Goal: Use online tool/utility: Utilize a website feature to perform a specific function

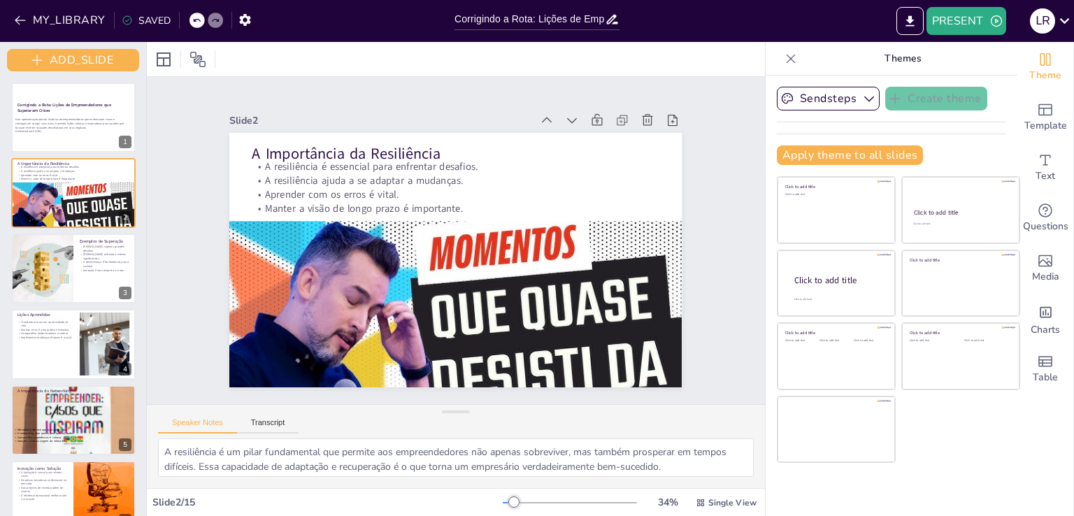
checkbox input "true"
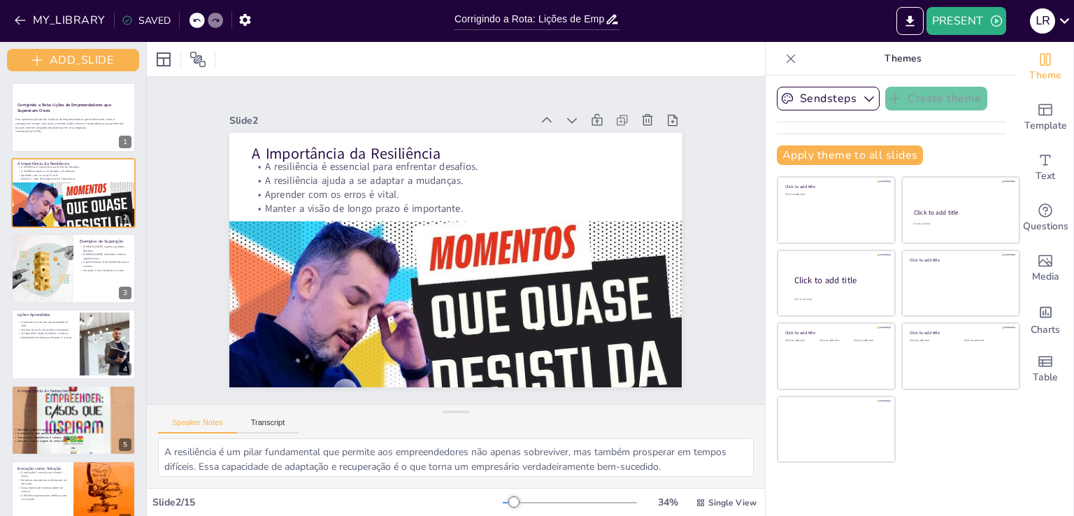
checkbox input "true"
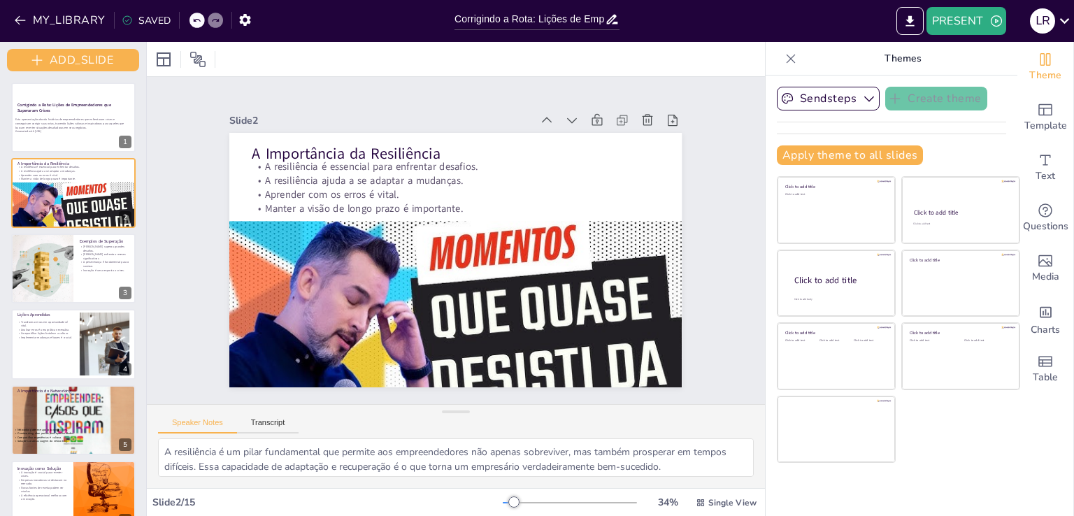
checkbox input "true"
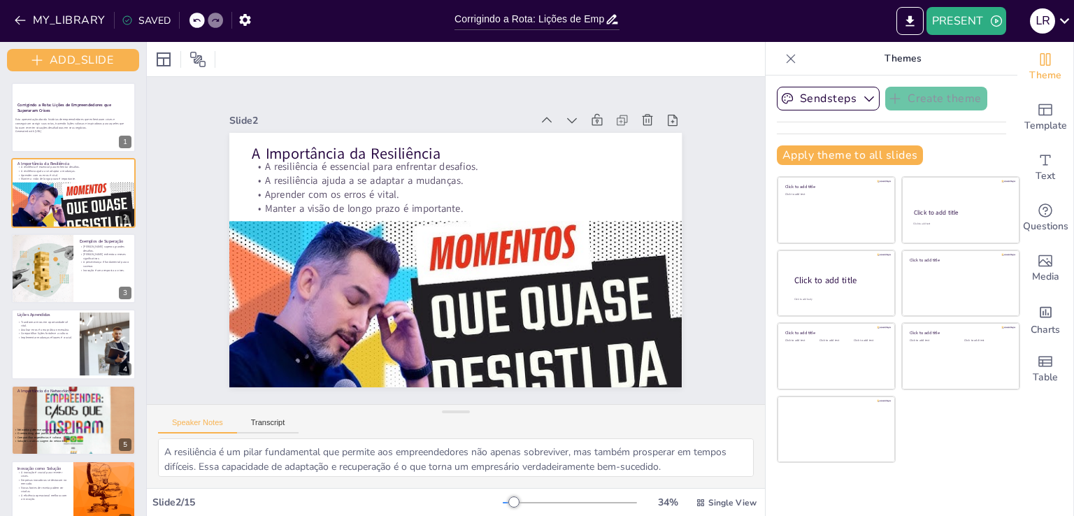
checkbox input "true"
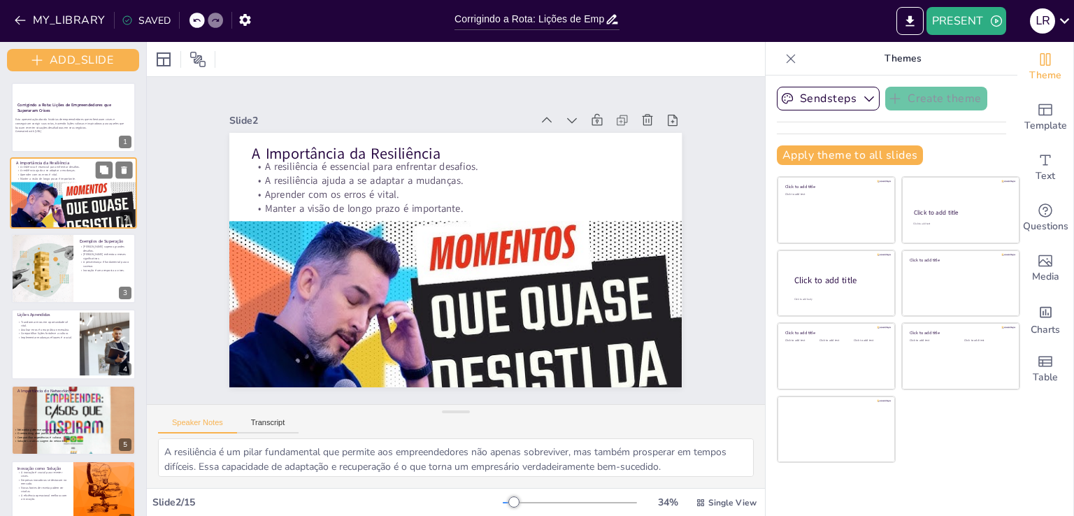
checkbox input "true"
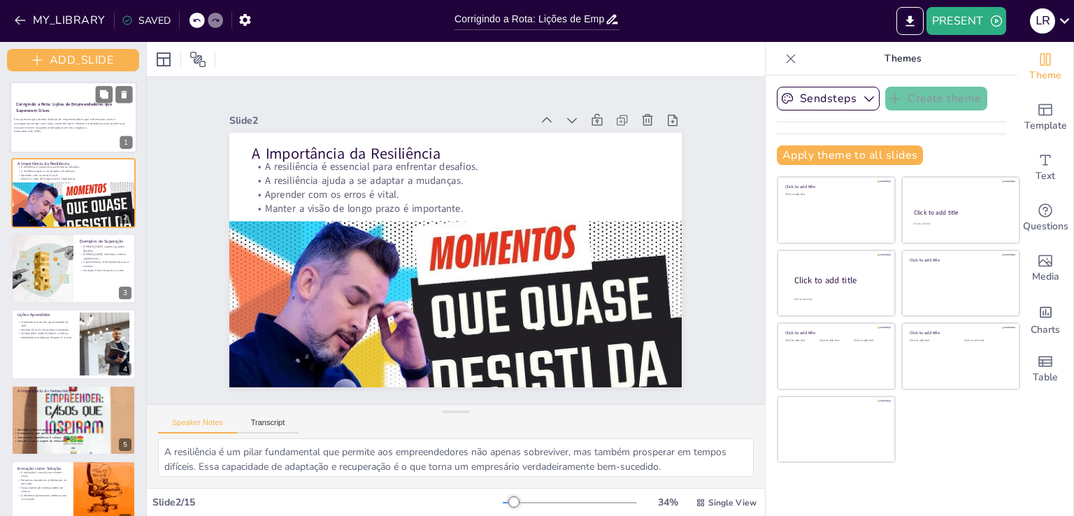
checkbox input "true"
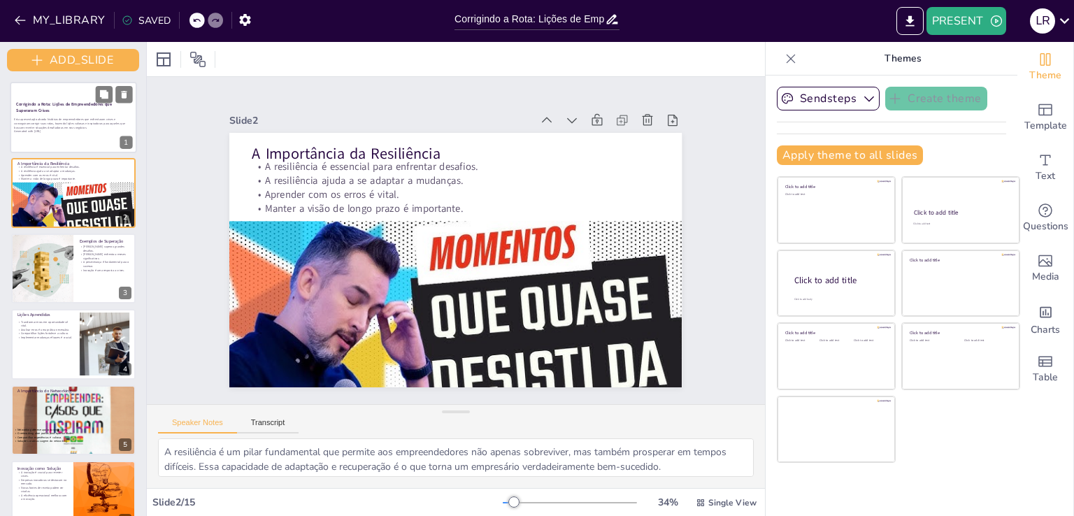
checkbox input "true"
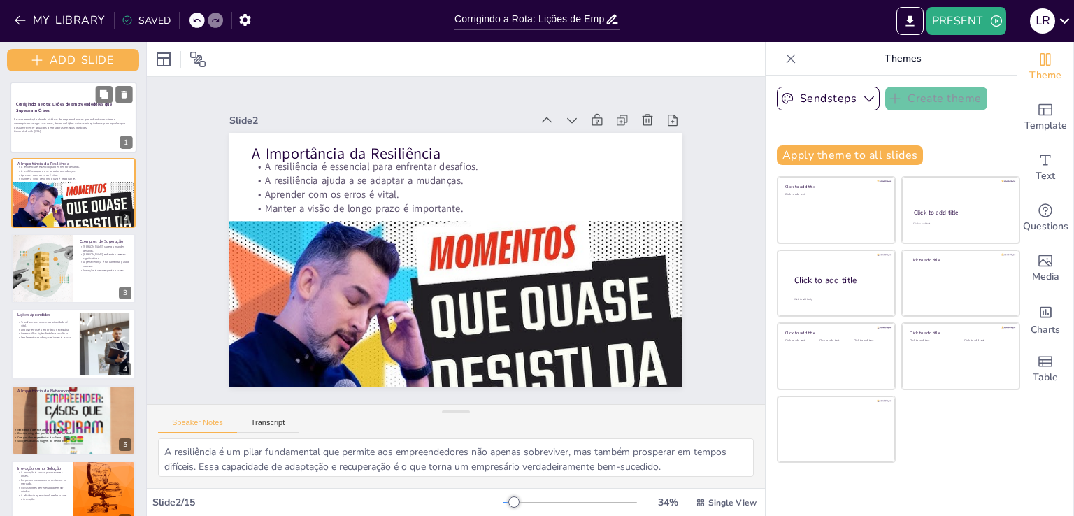
checkbox input "true"
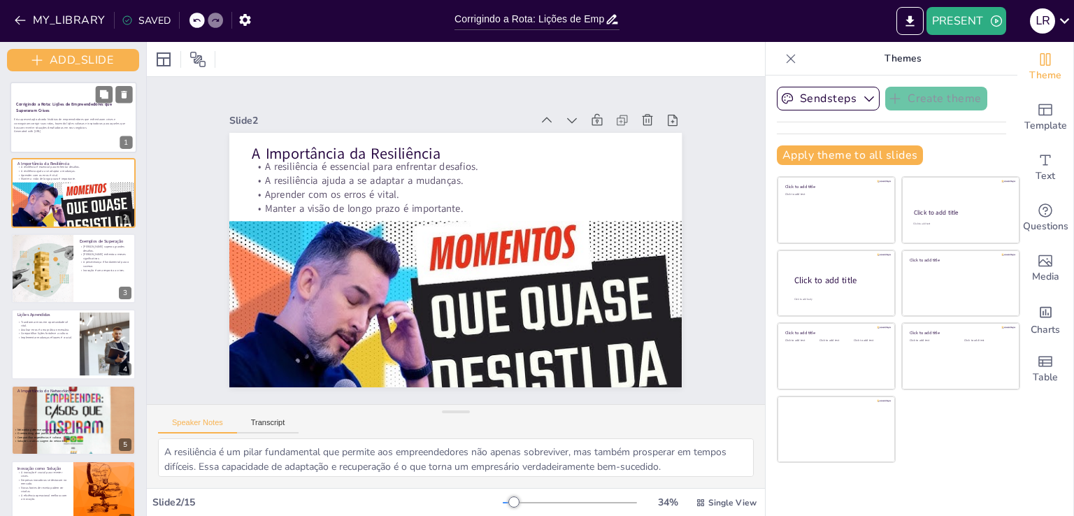
checkbox input "true"
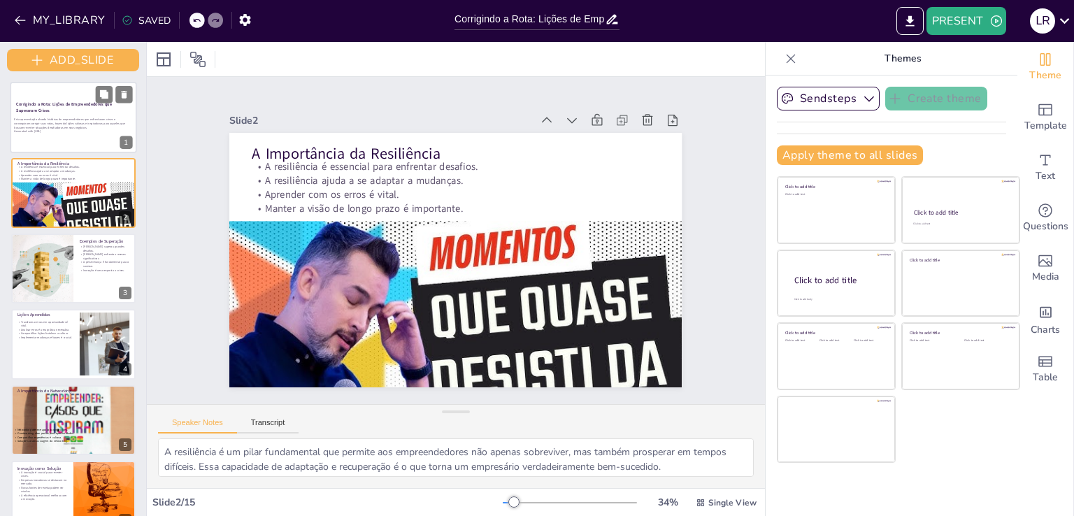
checkbox input "true"
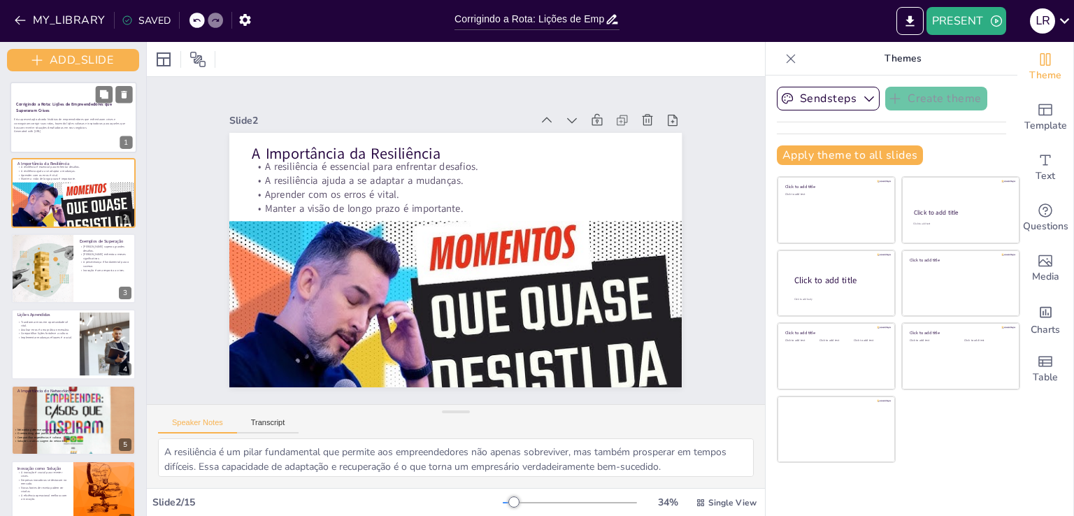
checkbox input "true"
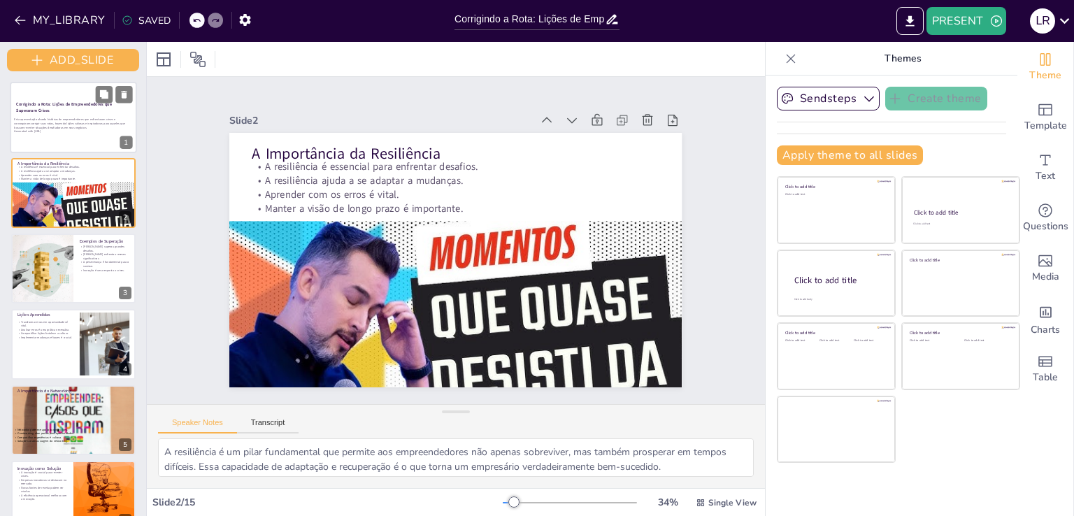
checkbox input "true"
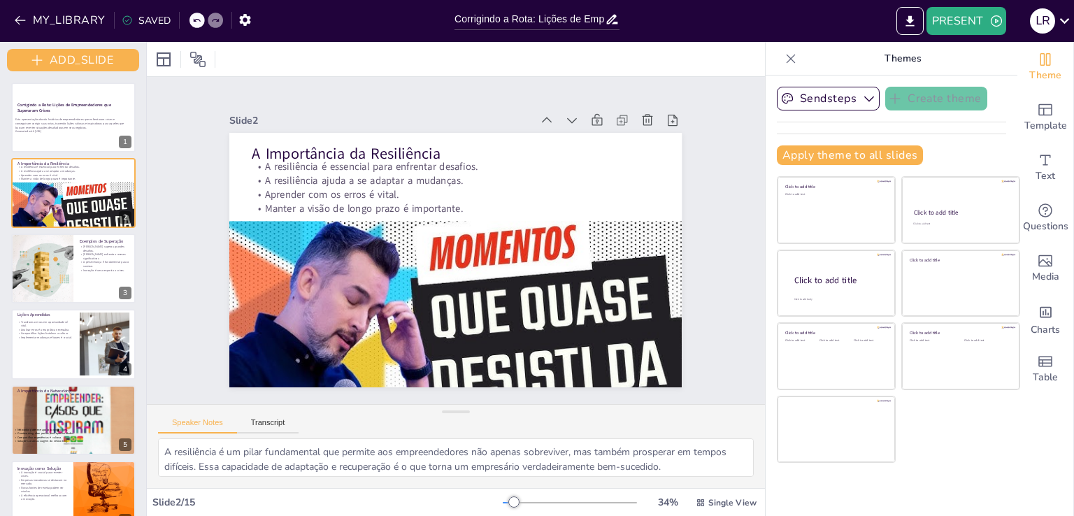
checkbox input "true"
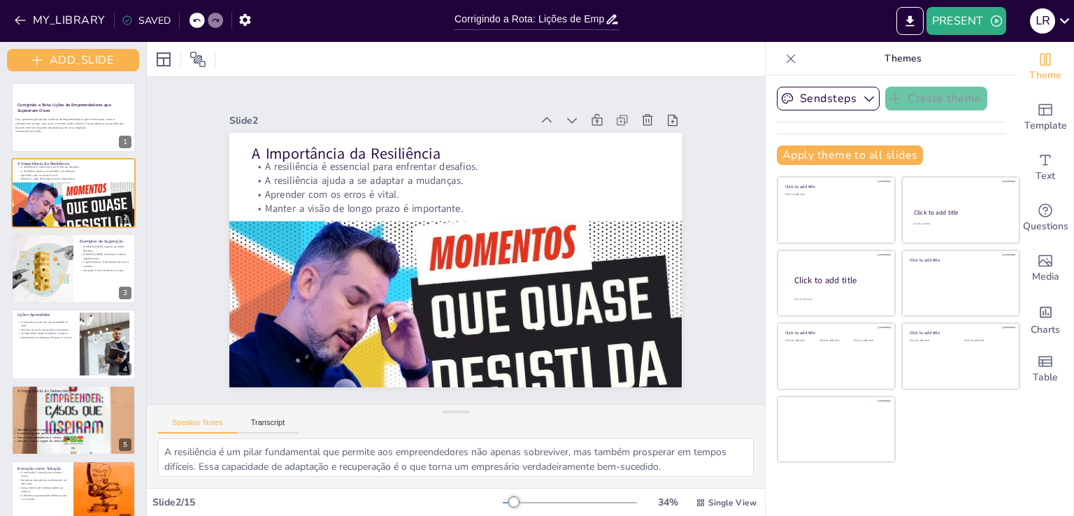
drag, startPoint x: 90, startPoint y: 107, endPoint x: 433, endPoint y: 113, distance: 342.6
click at [433, 114] on div "Slide 2" at bounding box center [379, 120] width 301 height 13
checkbox input "true"
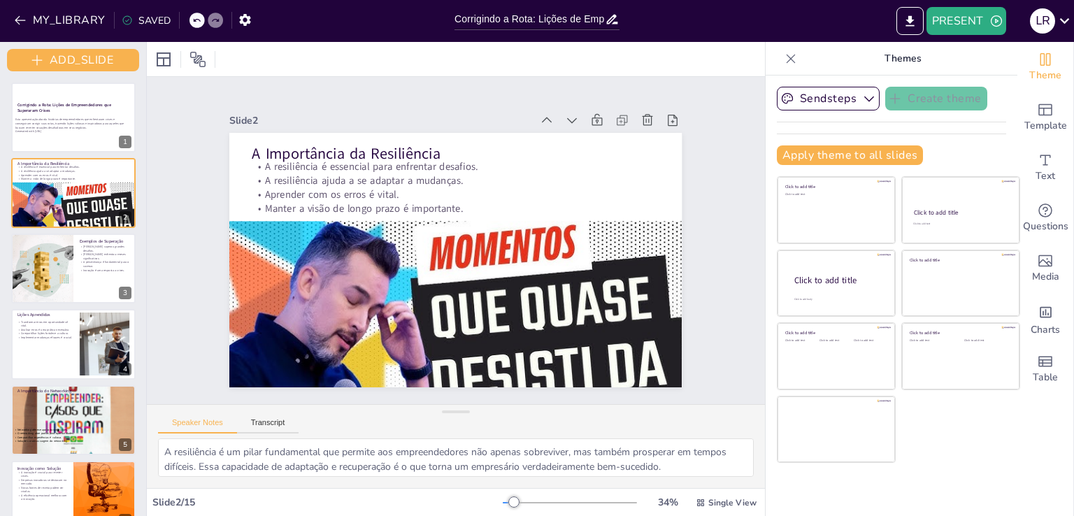
checkbox input "true"
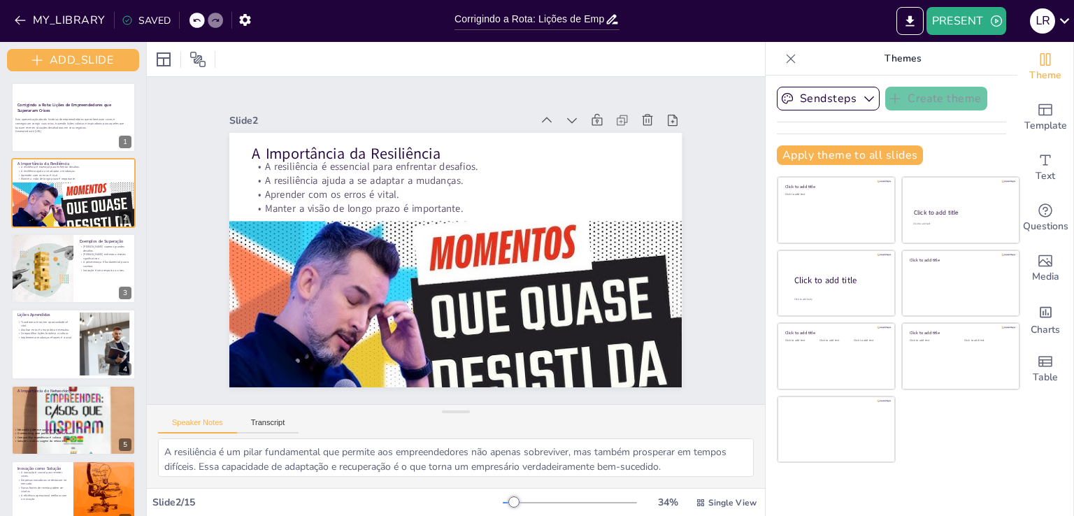
checkbox input "true"
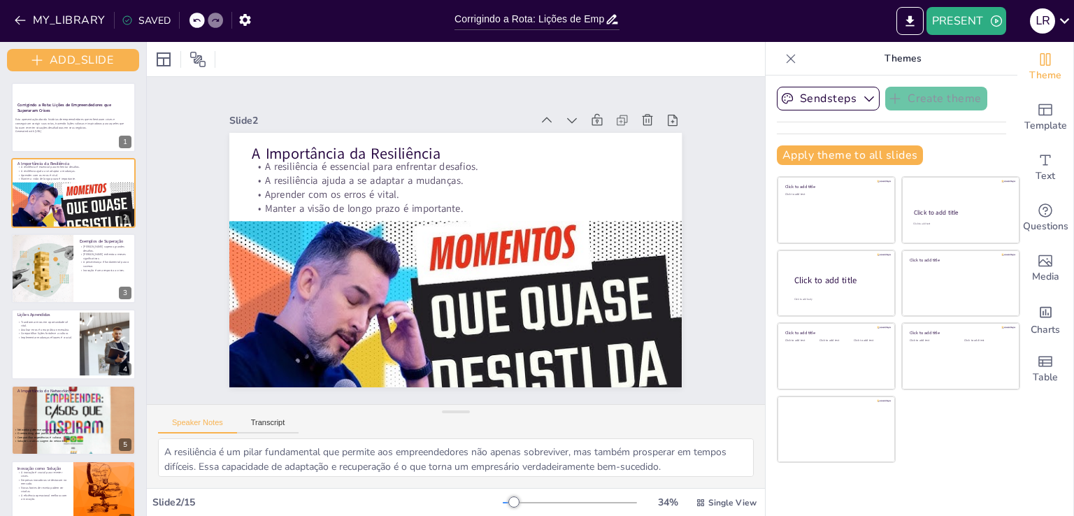
checkbox input "true"
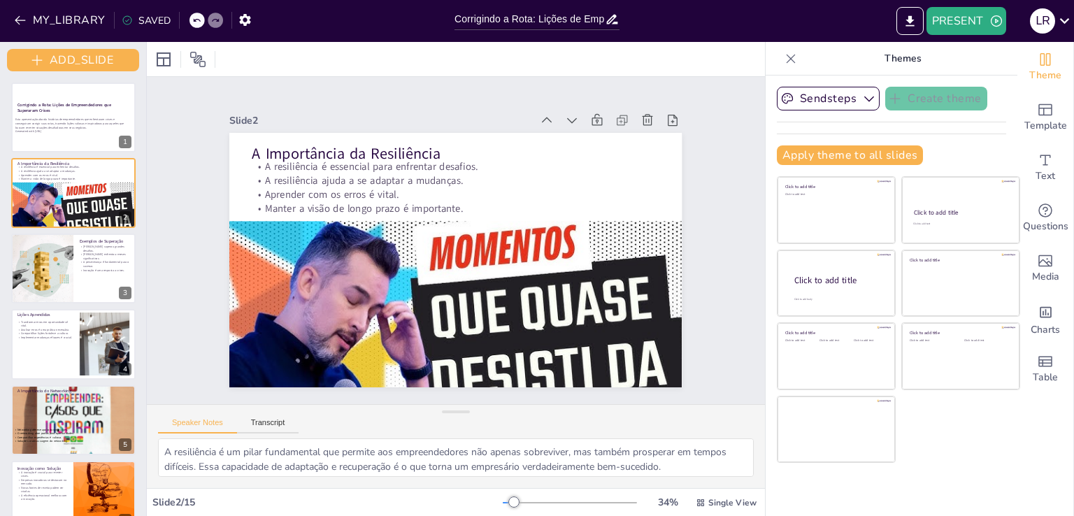
checkbox input "true"
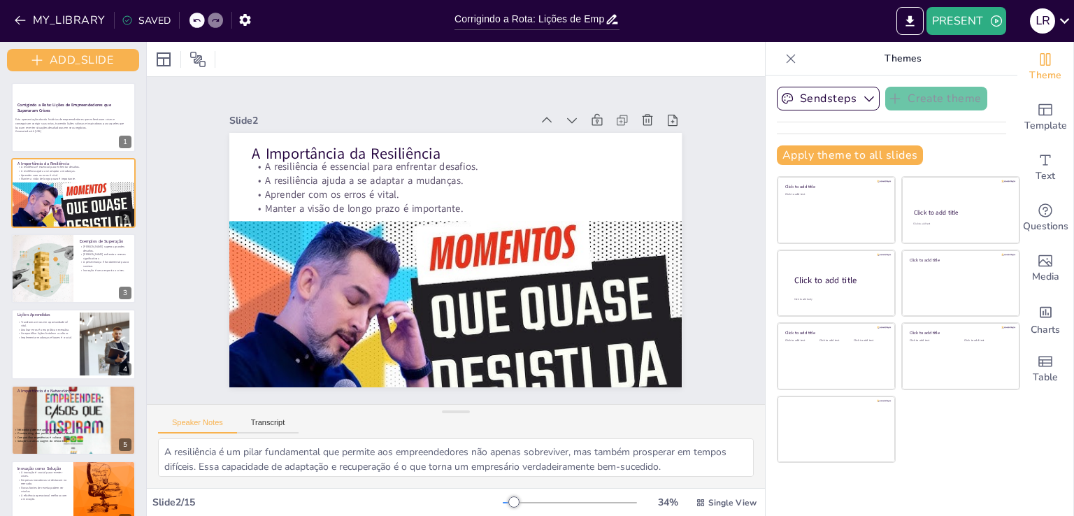
checkbox input "true"
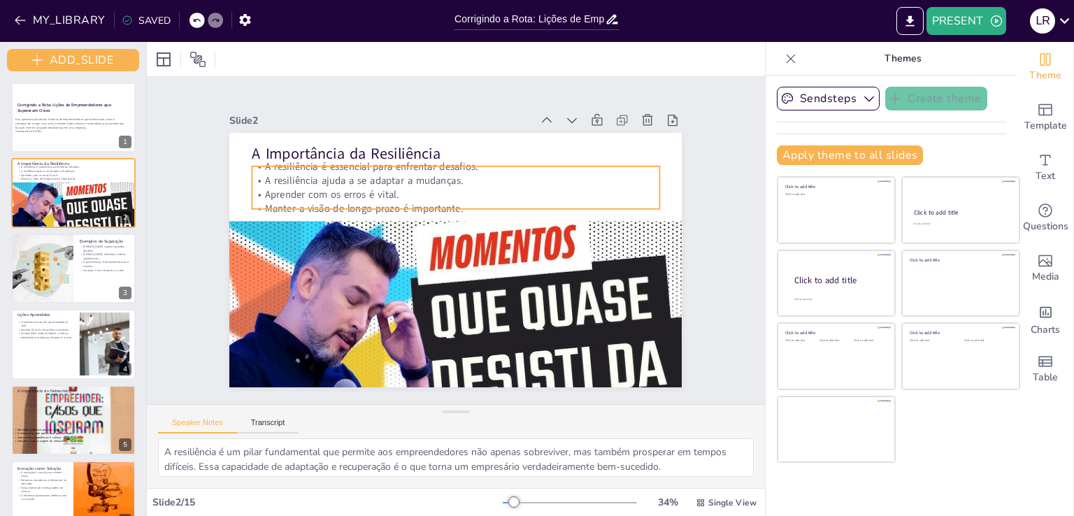
checkbox input "true"
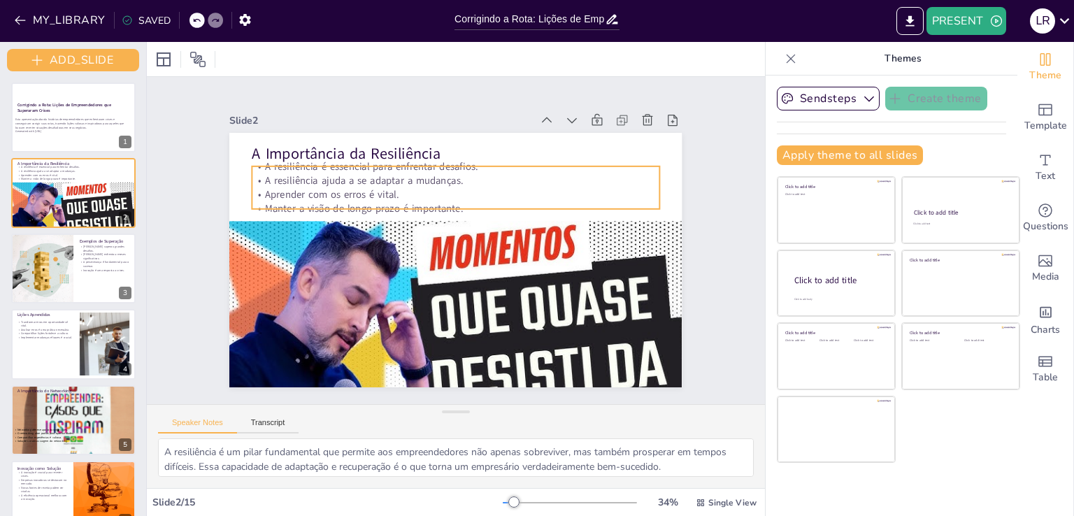
checkbox input "true"
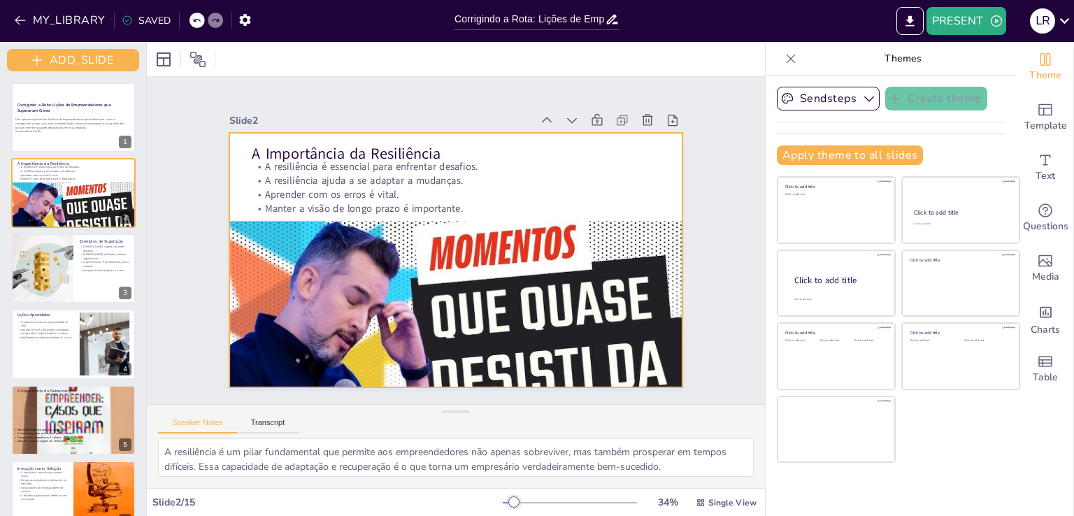
checkbox input "true"
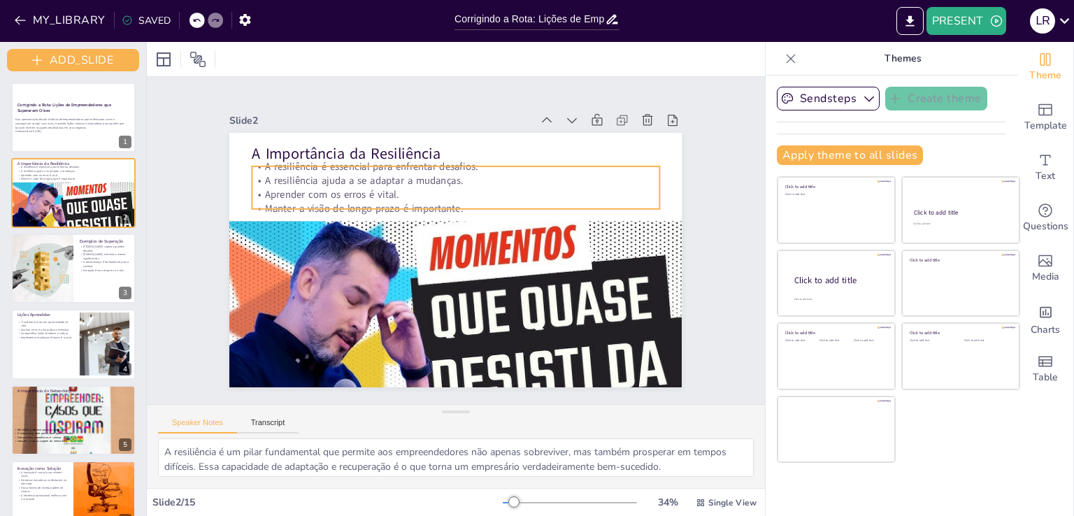
checkbox input "true"
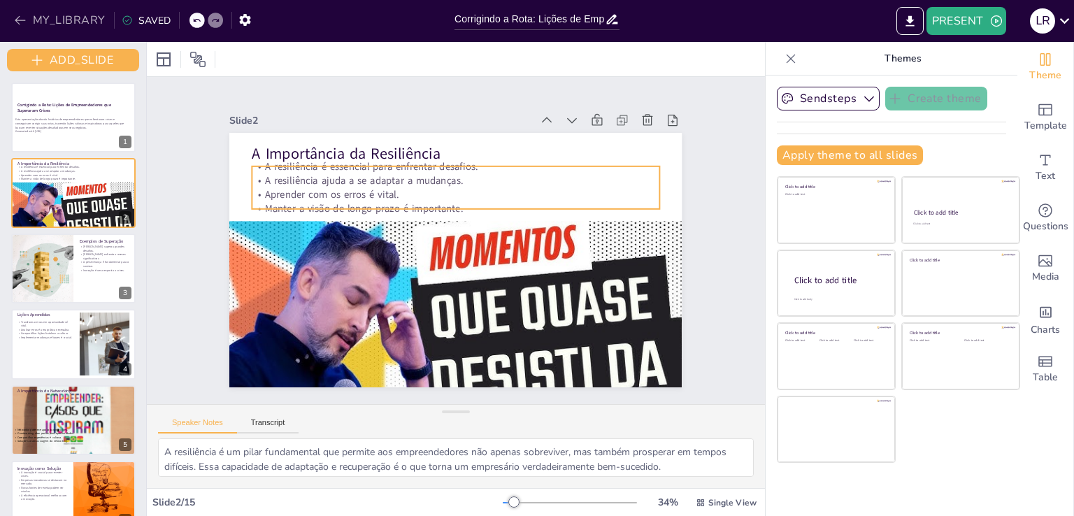
checkbox input "true"
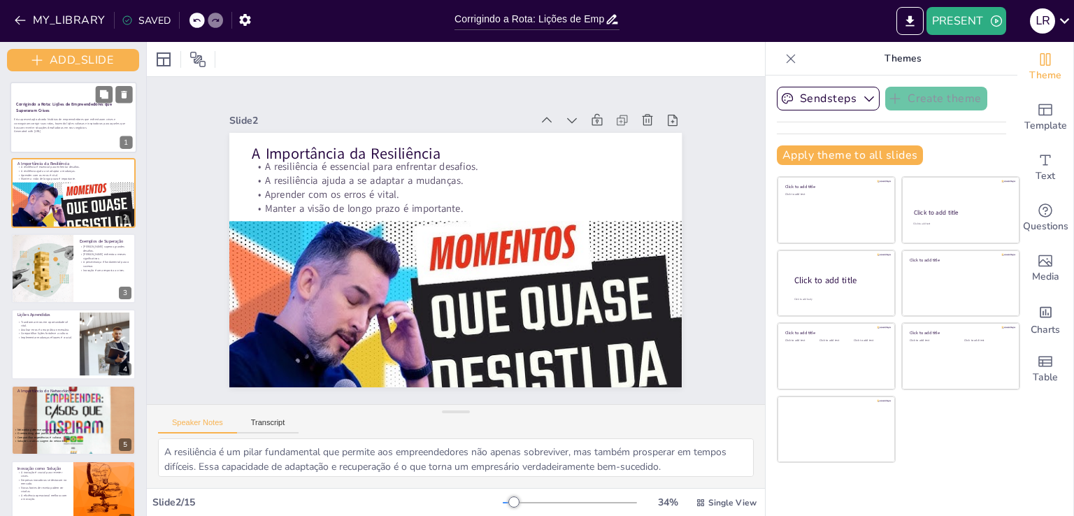
checkbox input "true"
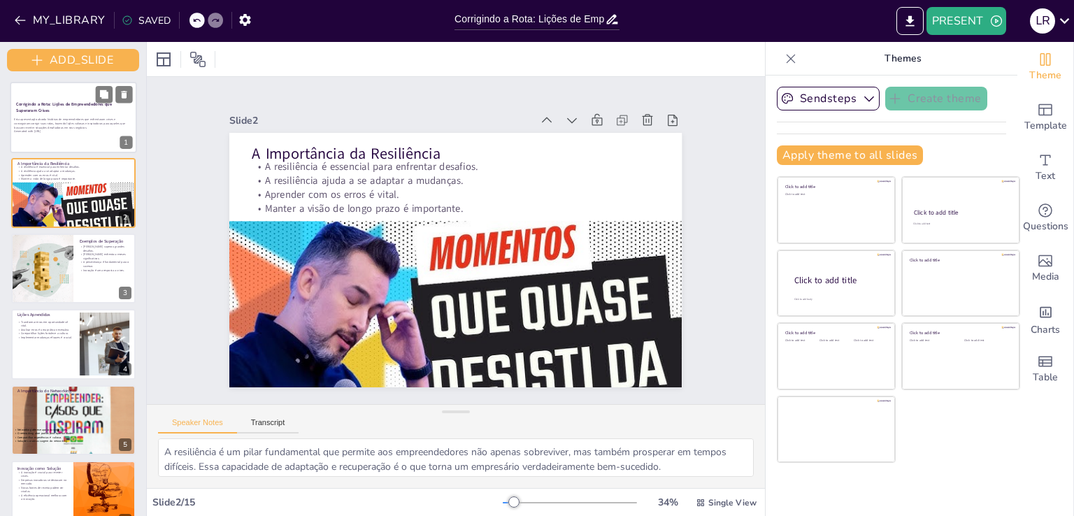
checkbox input "true"
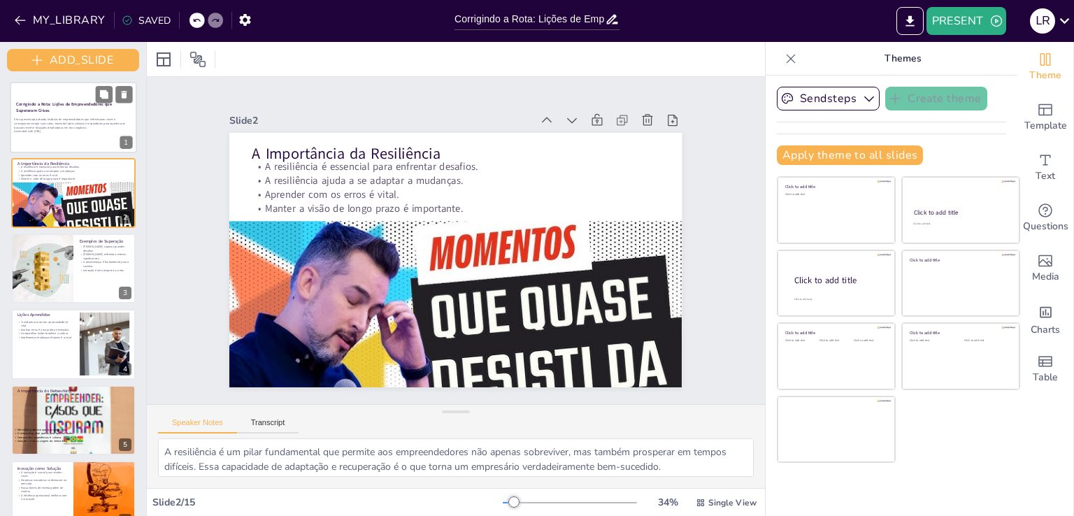
checkbox input "true"
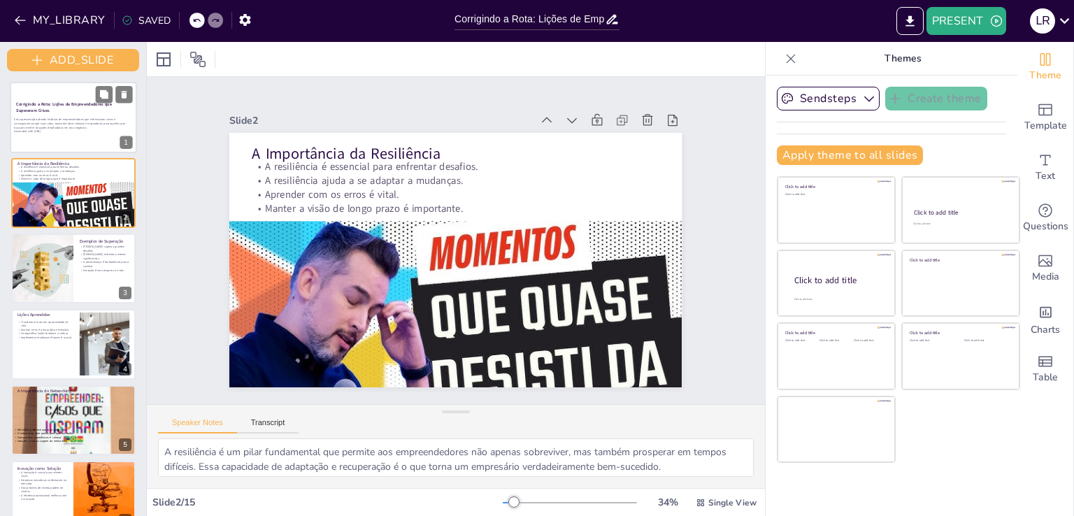
click at [109, 138] on div at bounding box center [73, 117] width 127 height 71
checkbox input "true"
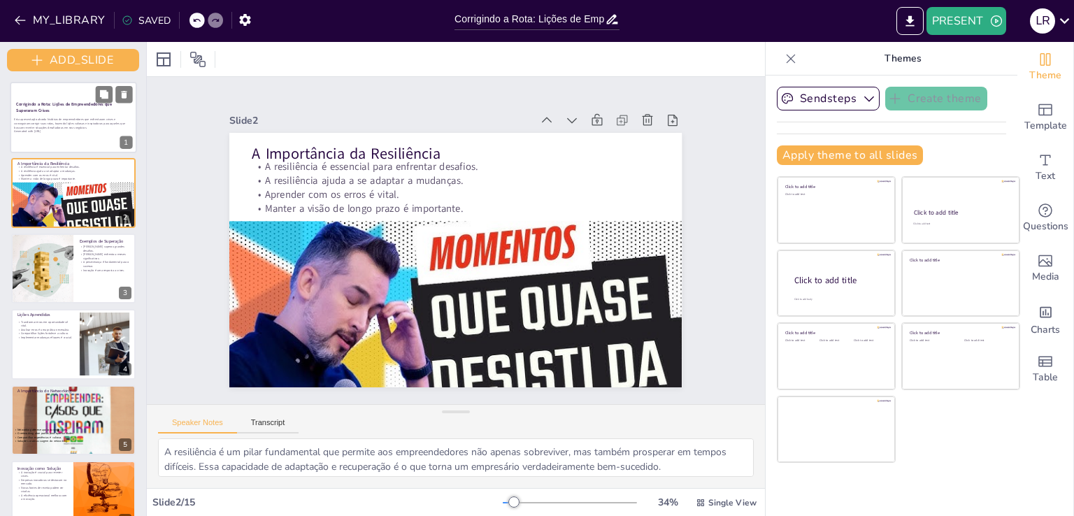
checkbox input "true"
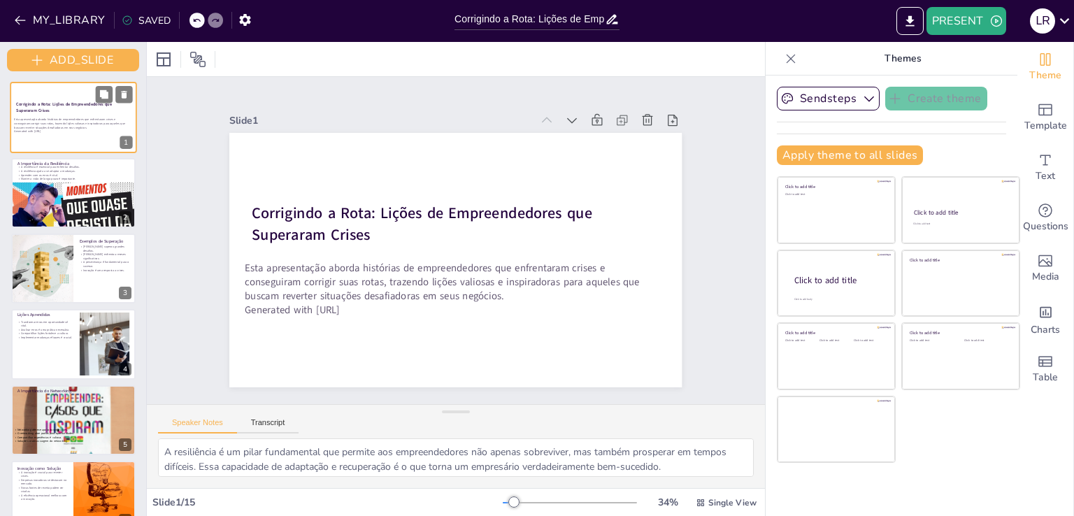
checkbox input "true"
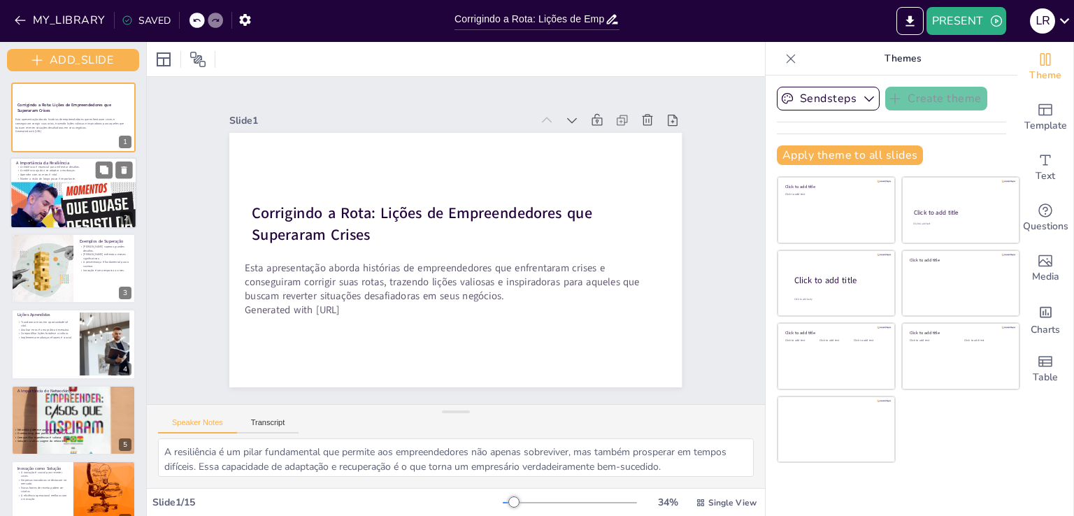
checkbox input "true"
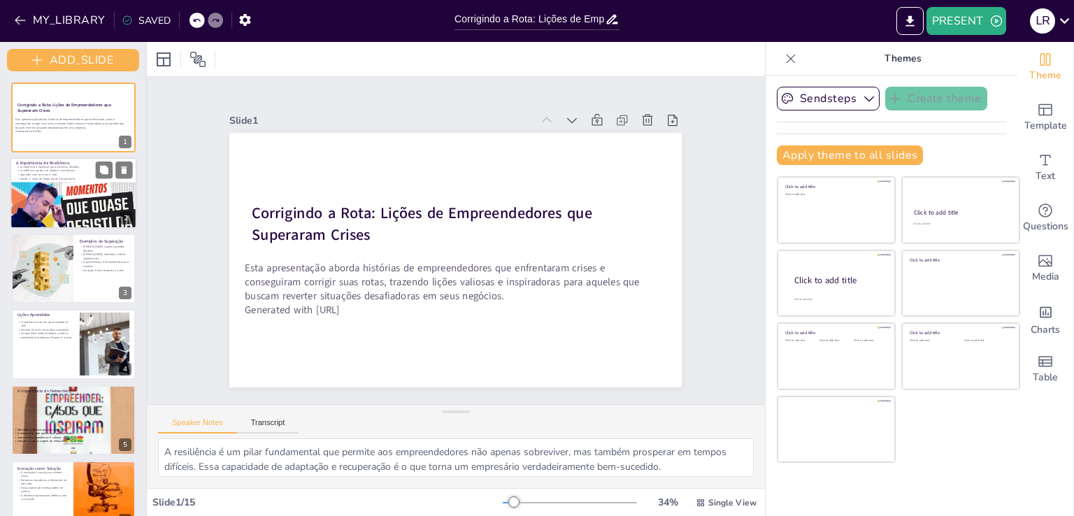
checkbox input "true"
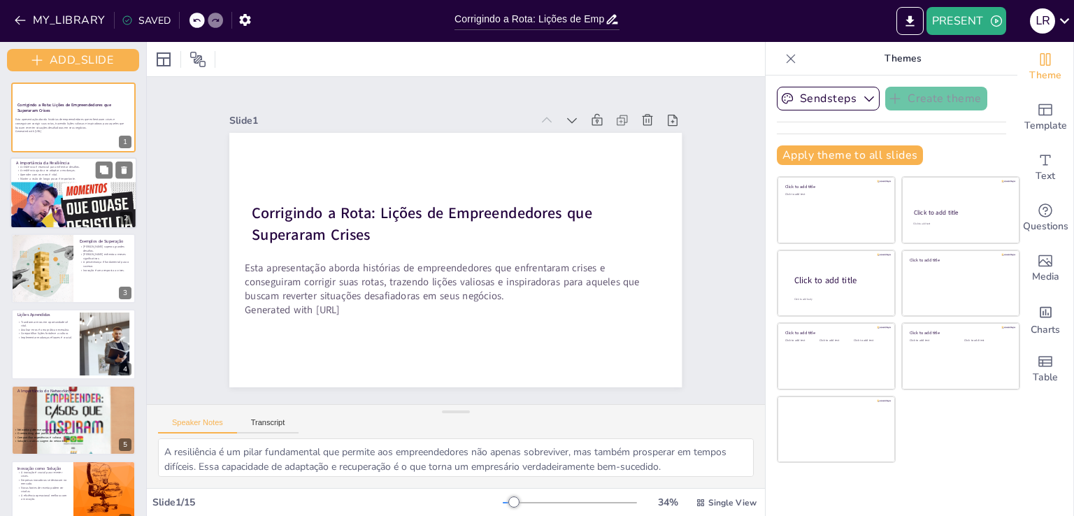
checkbox input "true"
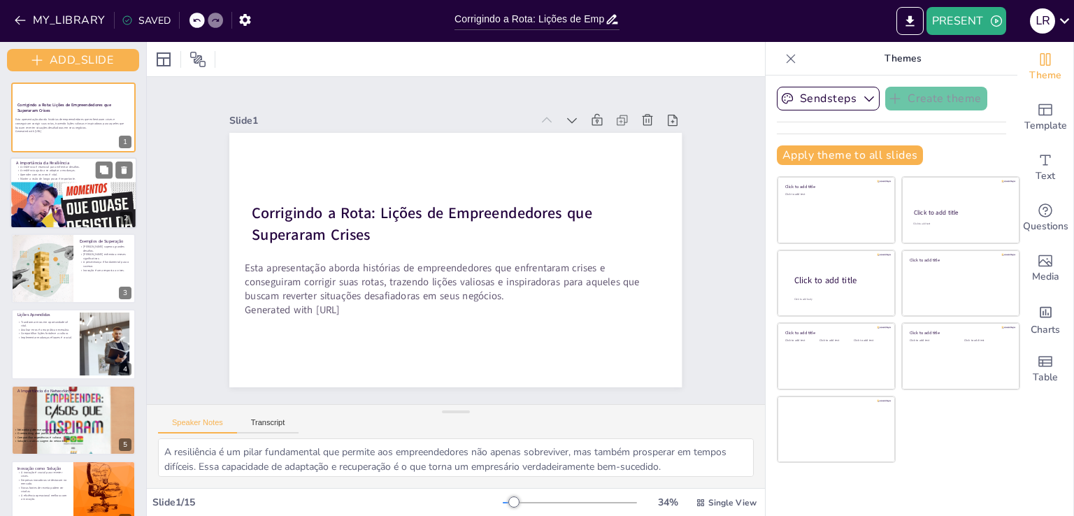
checkbox input "true"
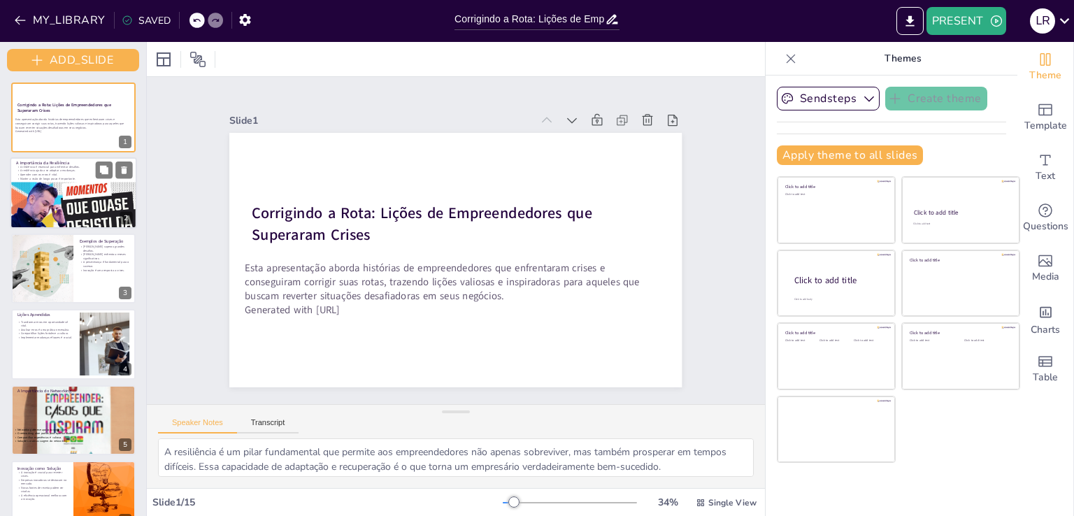
click at [76, 208] on div at bounding box center [74, 220] width 129 height 76
checkbox input "true"
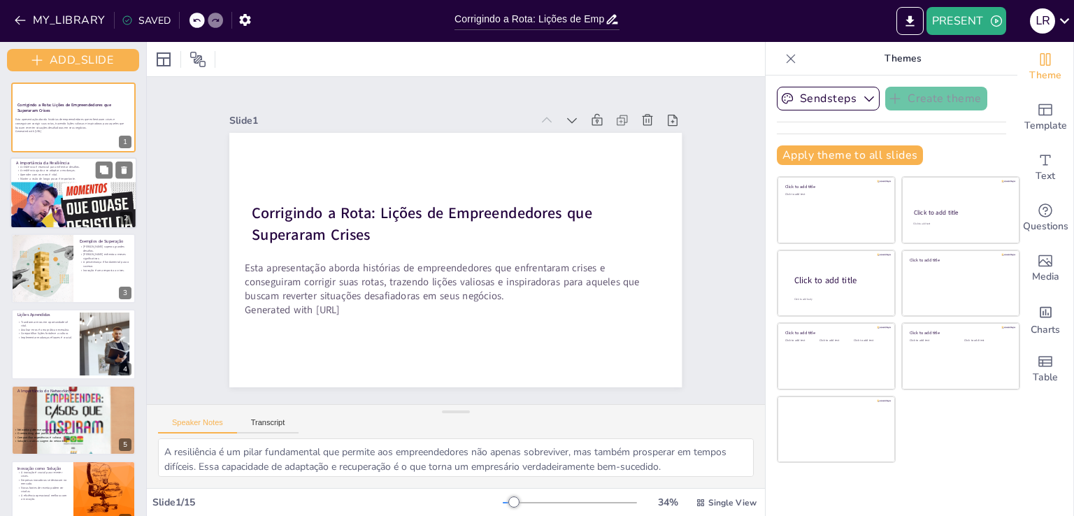
checkbox input "true"
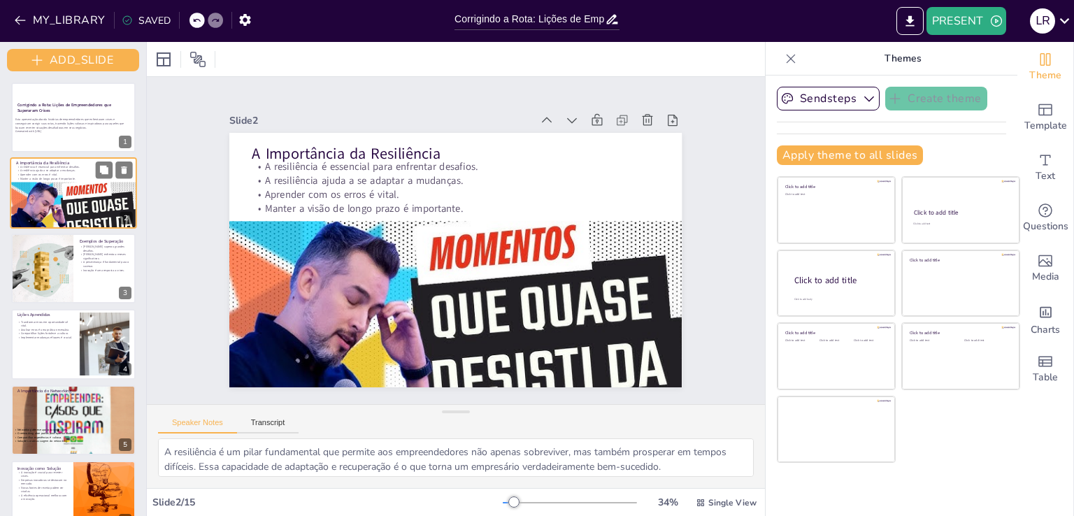
checkbox input "true"
